Goal: Transaction & Acquisition: Purchase product/service

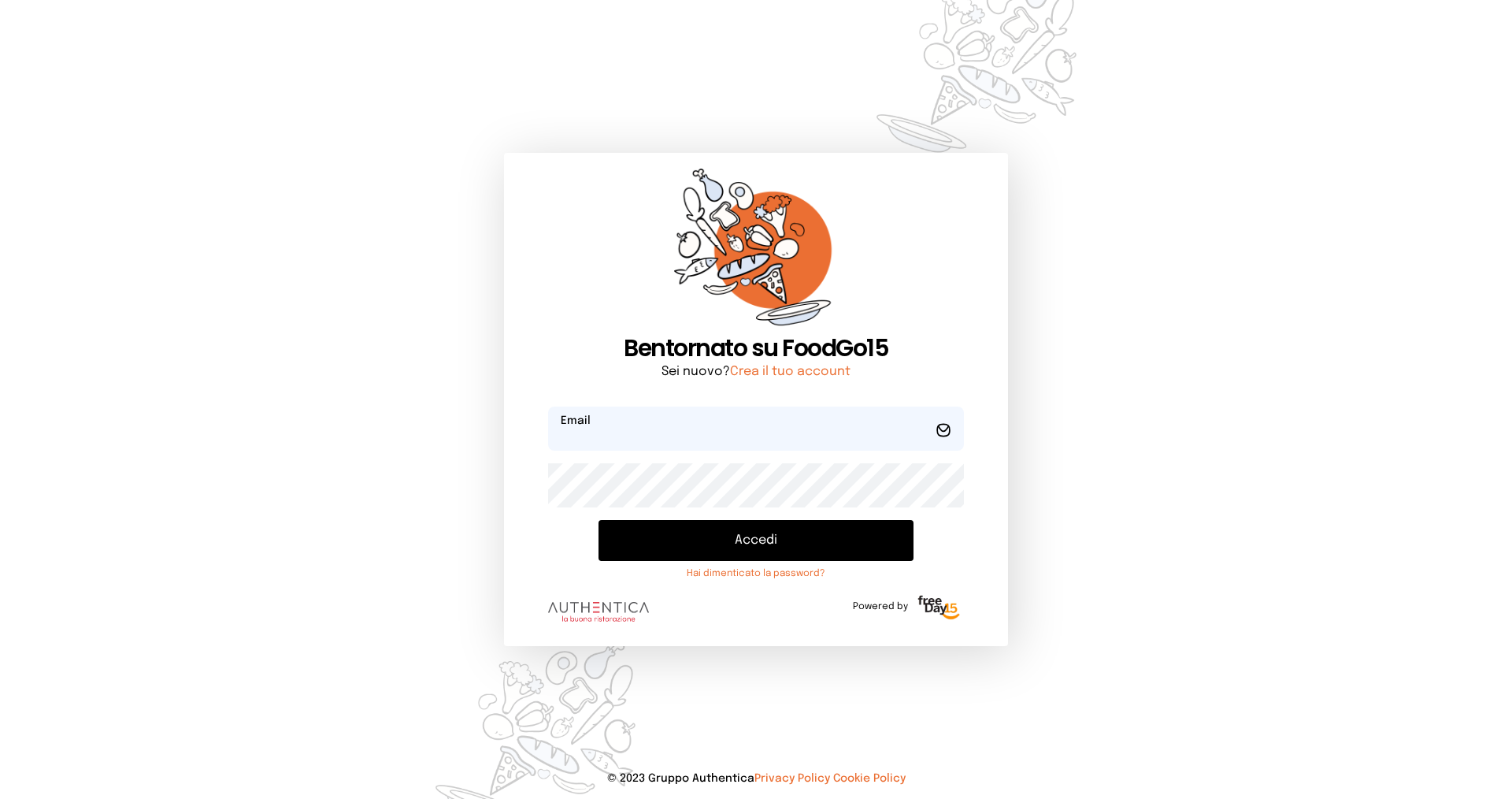
type input "**********"
click at [761, 530] on button "Accedi" at bounding box center [756, 540] width 315 height 41
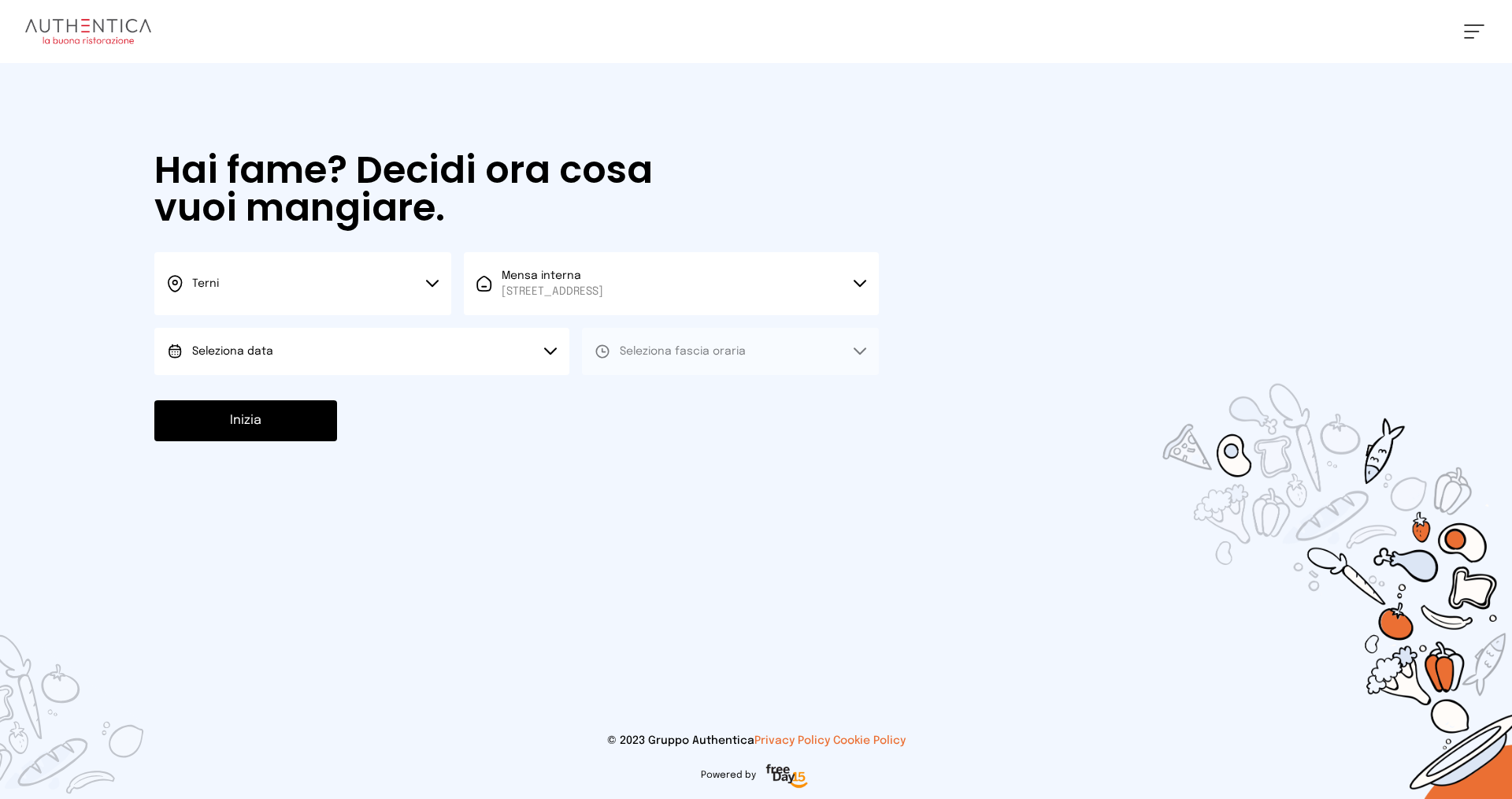
click at [323, 347] on button "Seleziona data" at bounding box center [362, 351] width 415 height 47
click at [270, 398] on span "[DATE], [DATE]" at bounding box center [230, 395] width 77 height 15
click at [632, 356] on span "Seleziona fascia oraria" at bounding box center [683, 351] width 126 height 11
click at [632, 376] on li "Pranzo" at bounding box center [730, 395] width 297 height 41
click at [298, 416] on button "Inizia" at bounding box center [246, 421] width 183 height 41
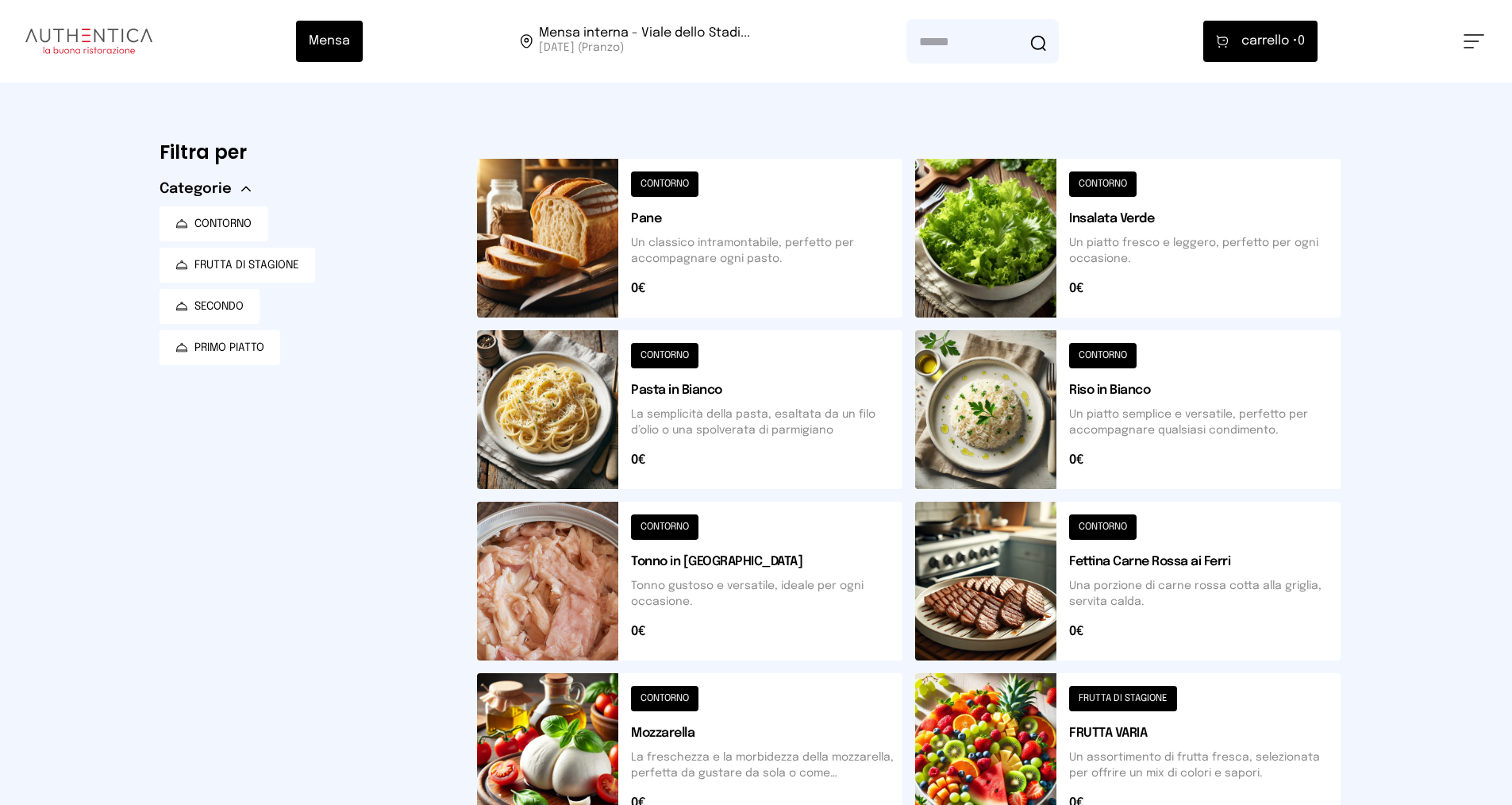
scroll to position [478, 0]
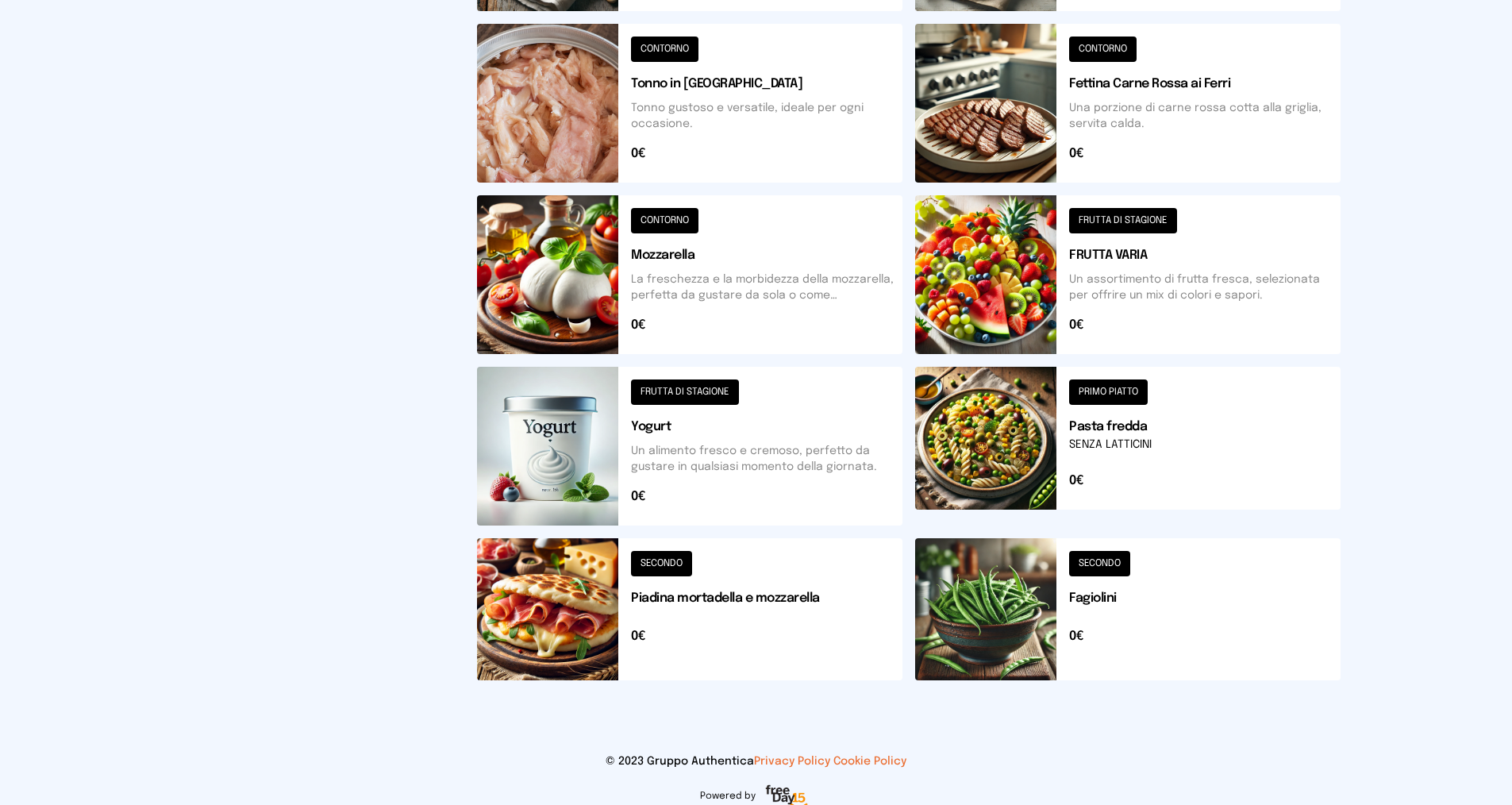
click at [1109, 555] on button at bounding box center [1128, 609] width 426 height 142
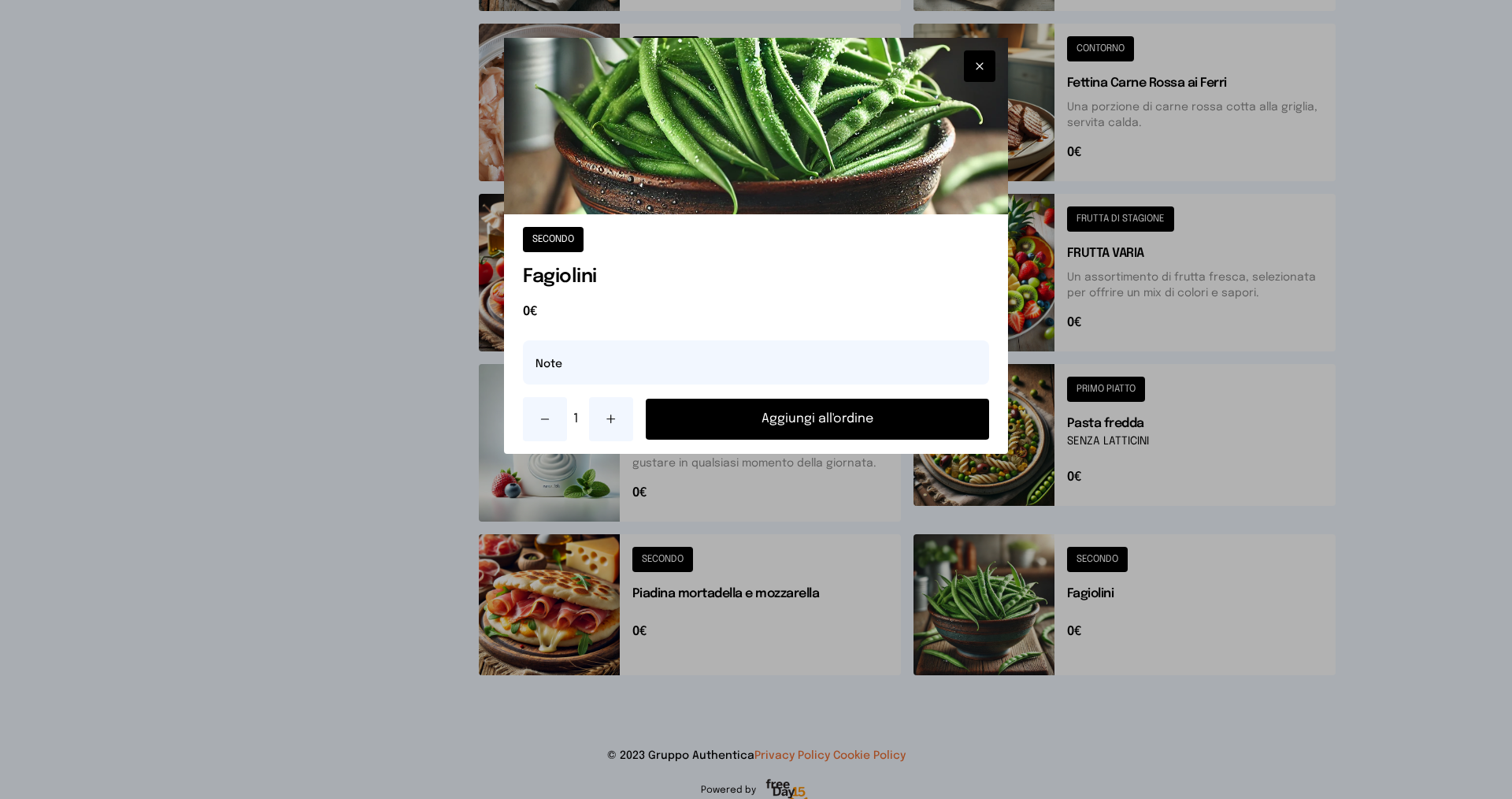
click at [736, 415] on button "Aggiungi all'ordine" at bounding box center [817, 419] width 343 height 41
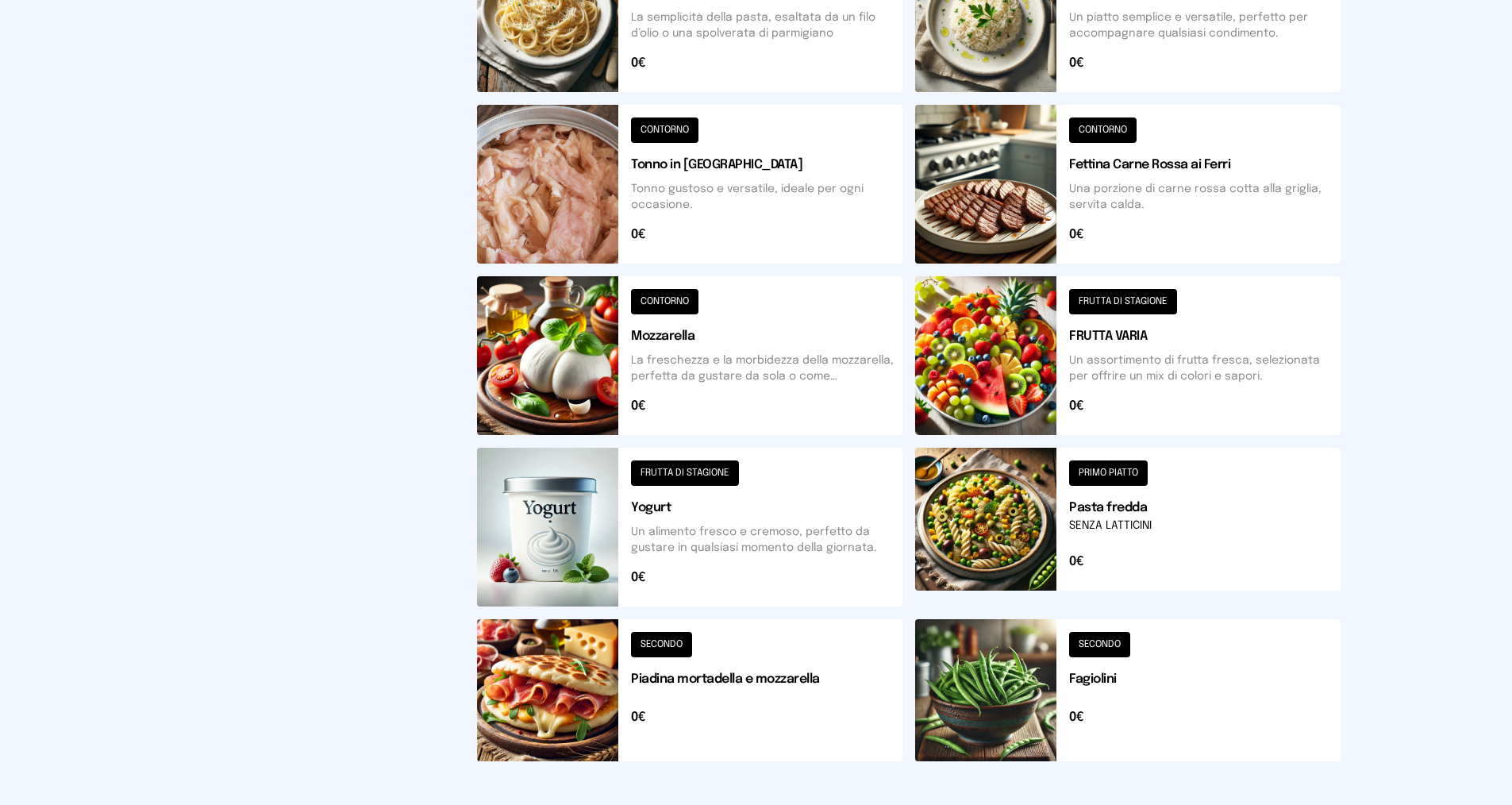
scroll to position [476, 0]
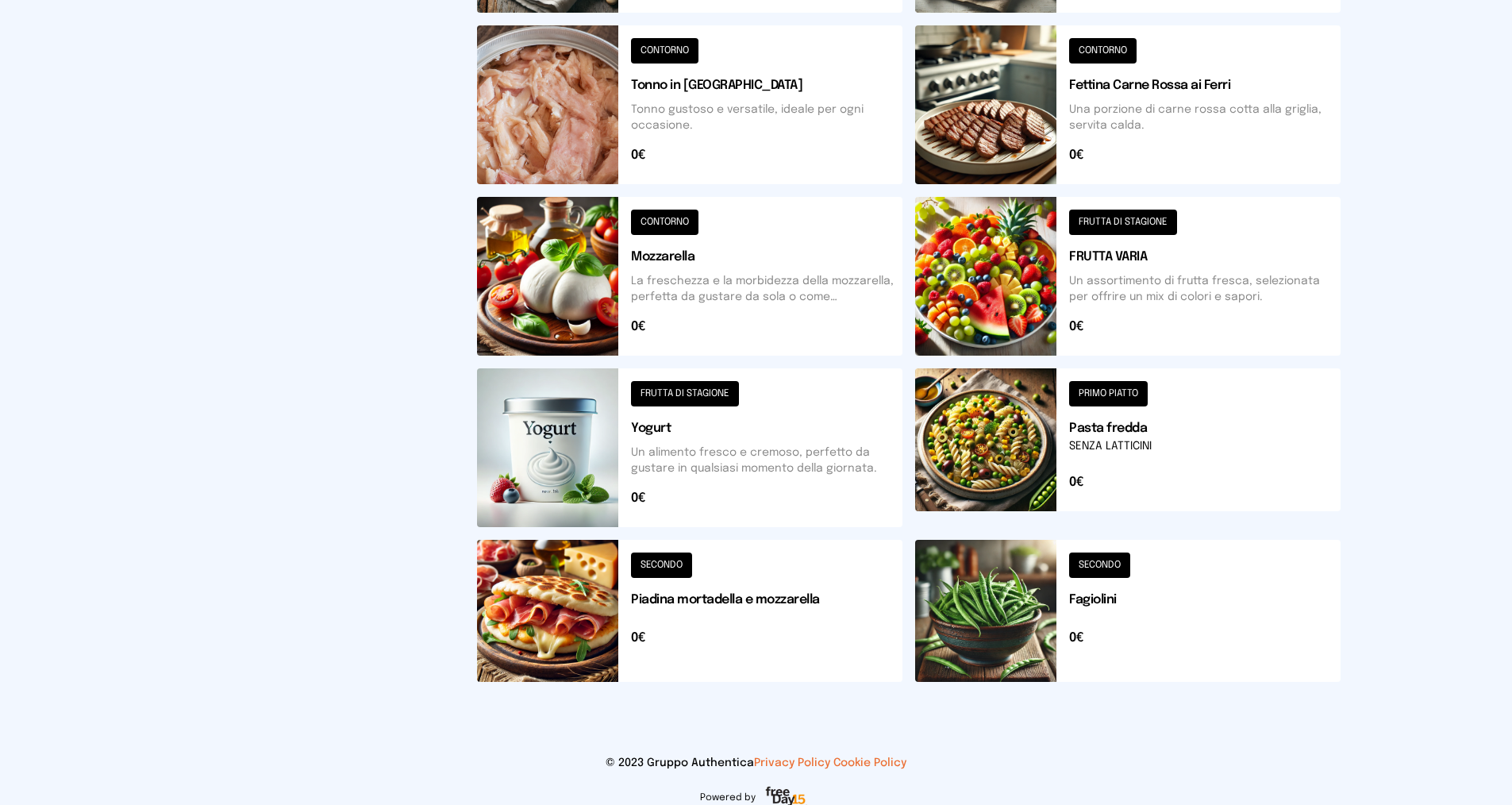
click at [656, 562] on button at bounding box center [690, 611] width 426 height 142
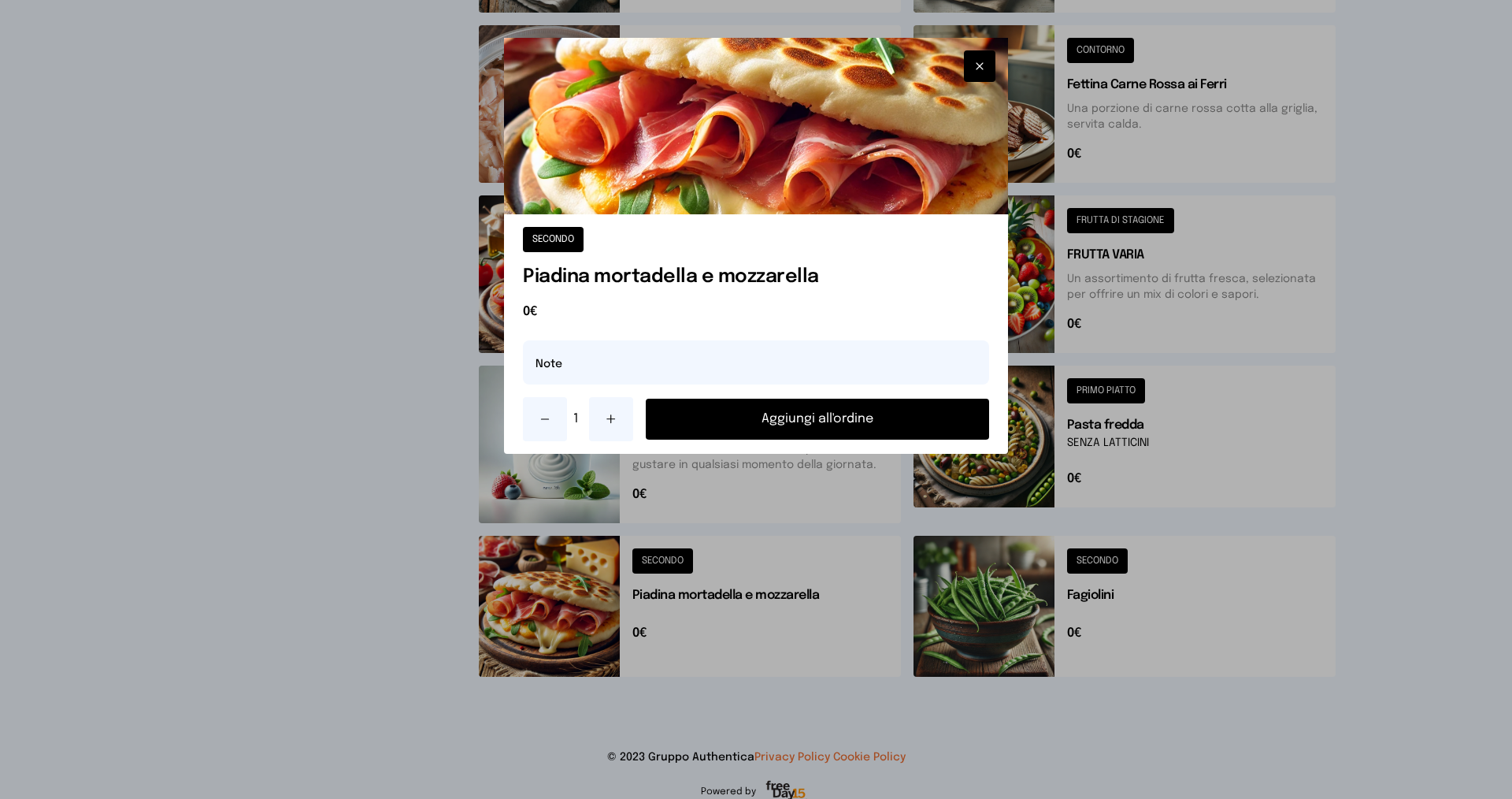
click at [735, 424] on button "Aggiungi all'ordine" at bounding box center [817, 419] width 343 height 41
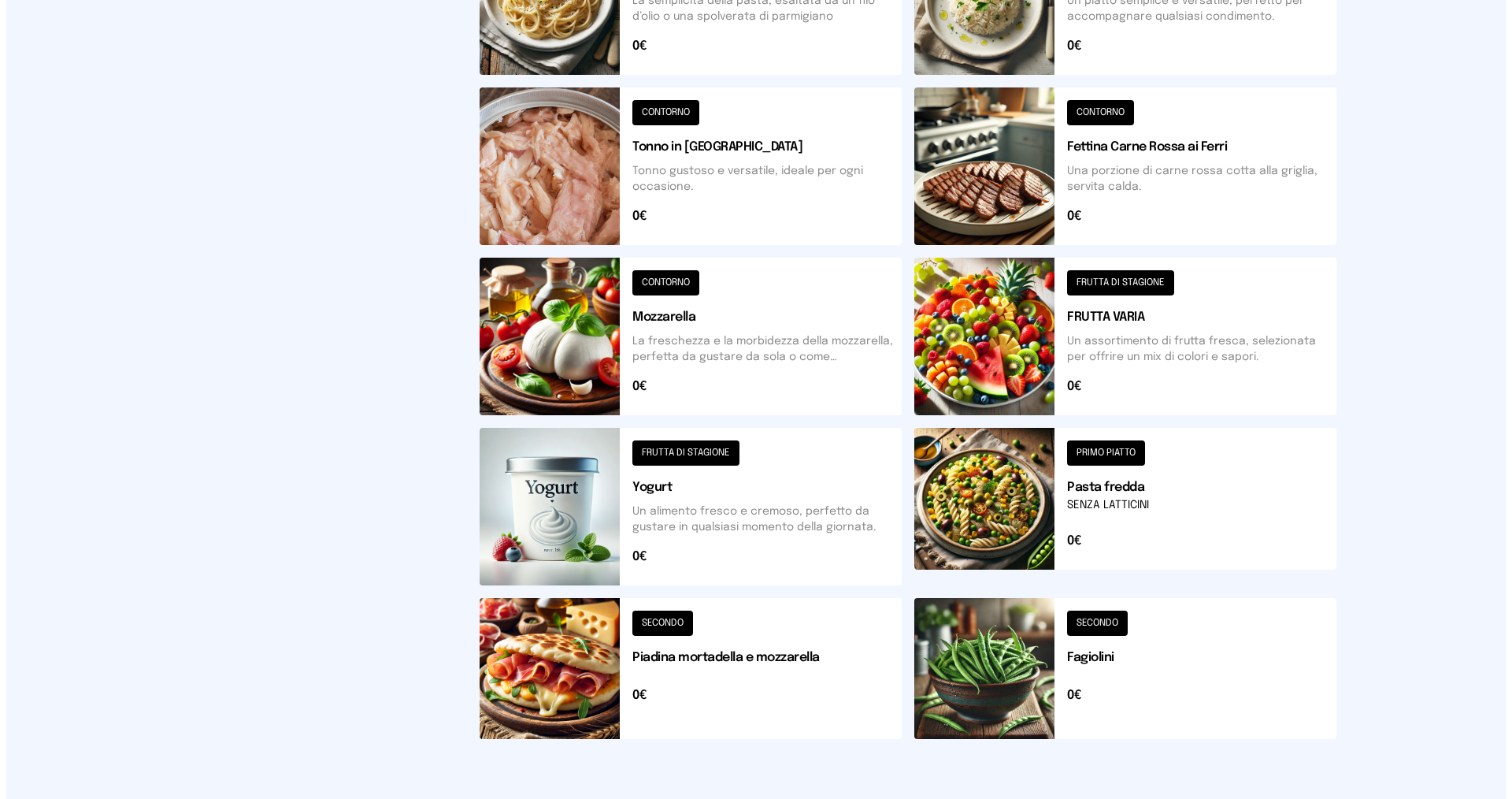
scroll to position [0, 0]
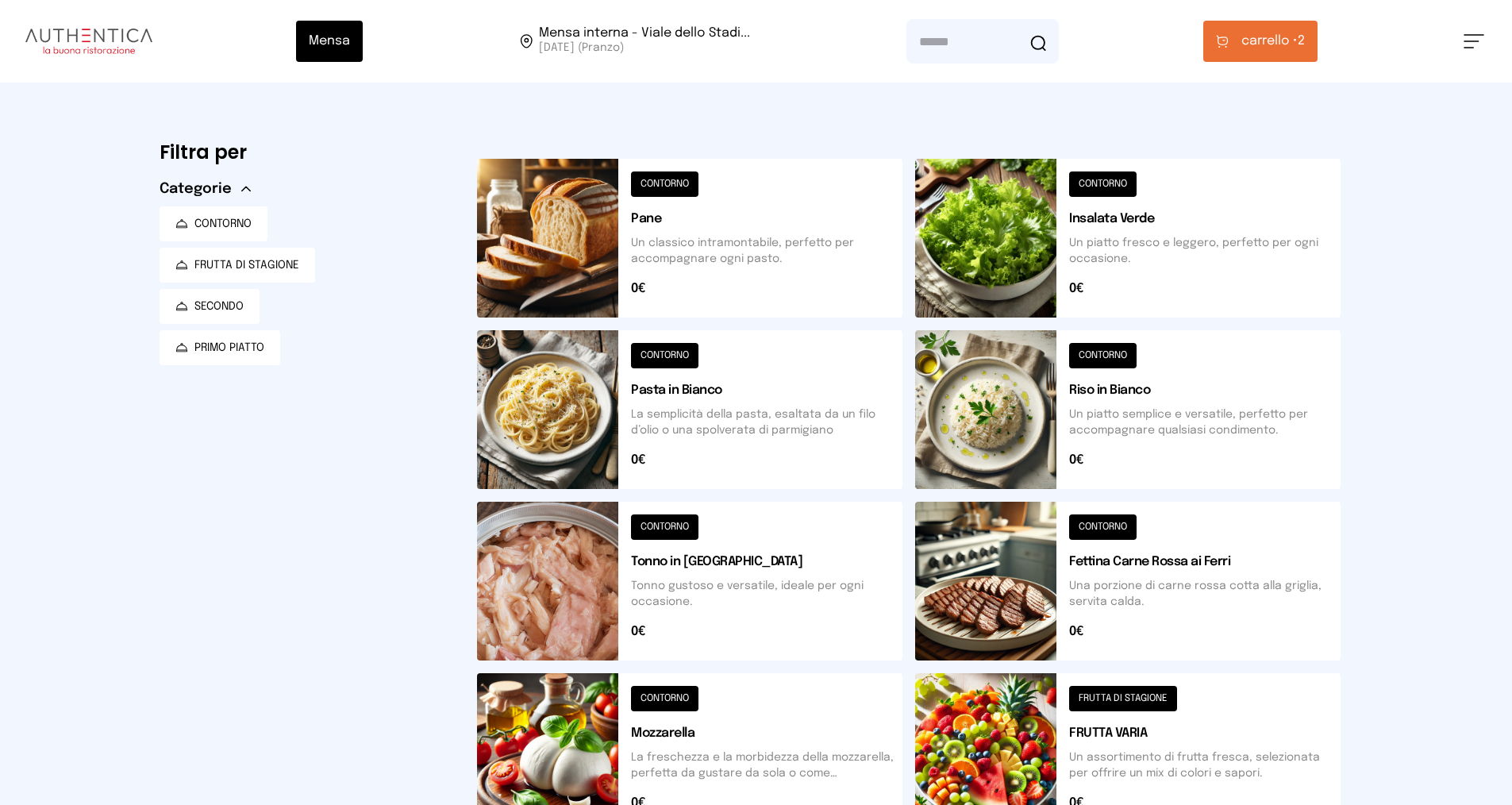
click at [1245, 41] on span "carrello •" at bounding box center [1270, 41] width 57 height 19
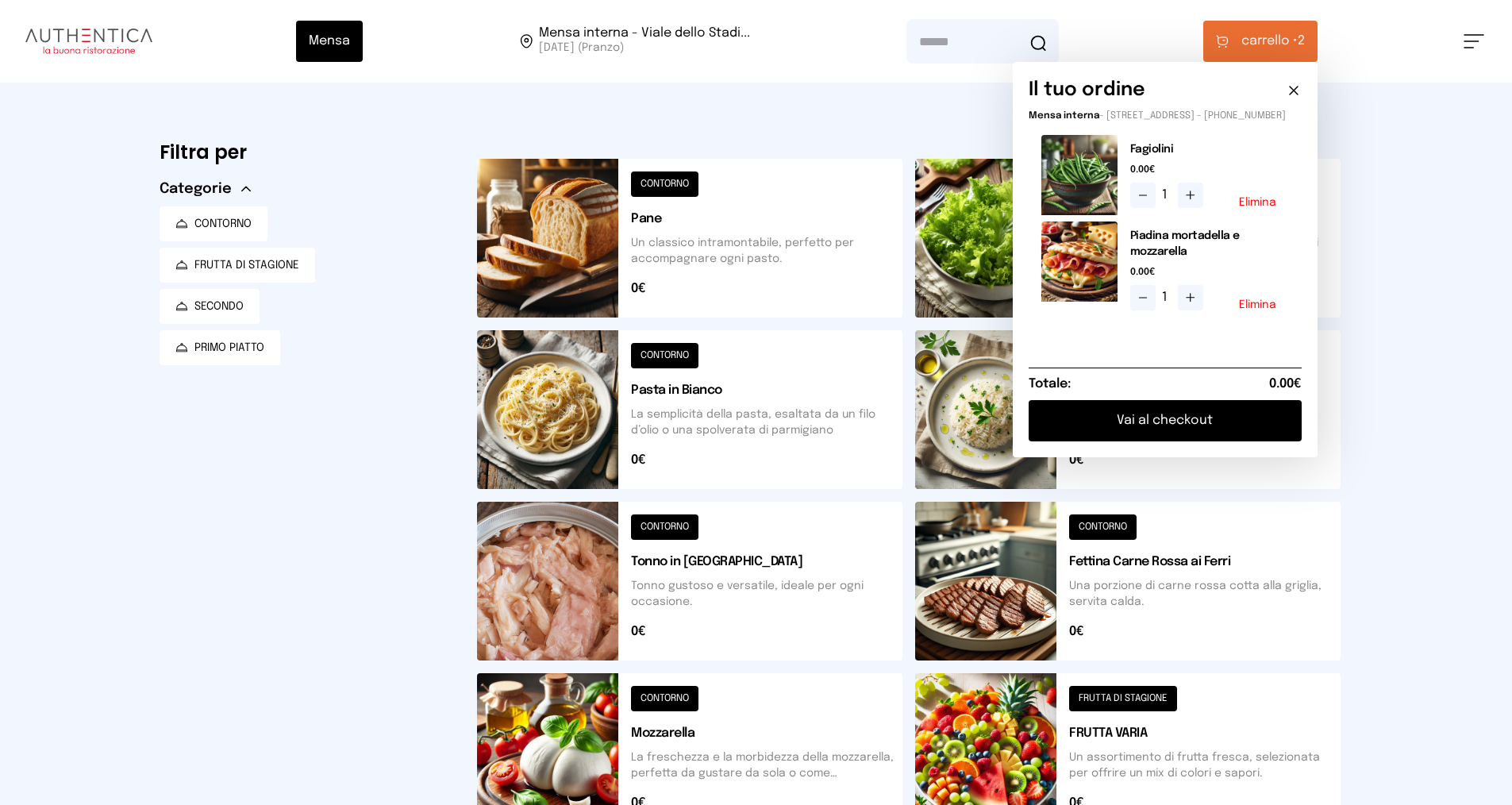
click at [1160, 427] on button "Vai al checkout" at bounding box center [1165, 421] width 274 height 41
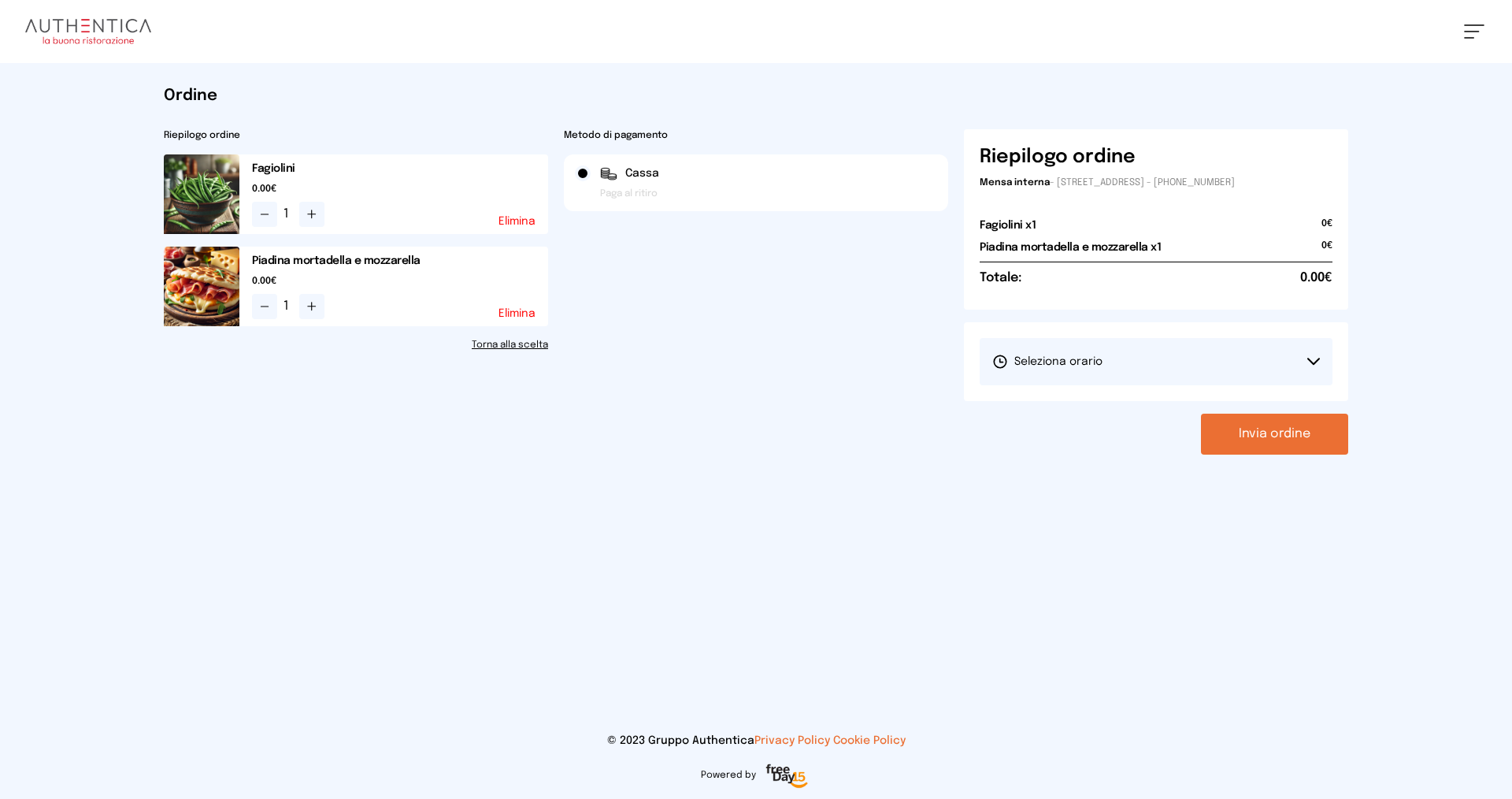
click at [1052, 364] on span "Seleziona orario" at bounding box center [1047, 361] width 110 height 15
click at [1054, 414] on li "1° Turno (13:00 - 15:00)" at bounding box center [1156, 405] width 353 height 41
click at [1241, 438] on button "Invia ordine" at bounding box center [1275, 434] width 148 height 41
